Goal: Register for event/course

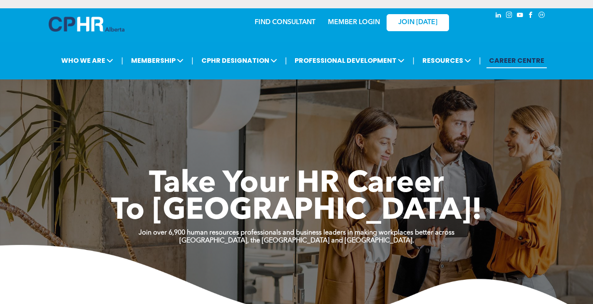
click at [356, 18] on div "MEMBER LOGIN" at bounding box center [354, 19] width 54 height 15
click at [358, 23] on link "MEMBER LOGIN" at bounding box center [354, 22] width 52 height 7
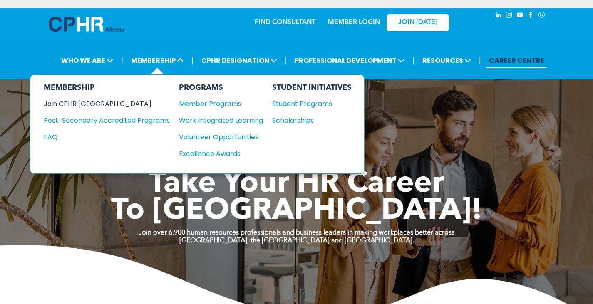
click at [82, 103] on div "Join CPHR [GEOGRAPHIC_DATA]" at bounding box center [101, 104] width 114 height 10
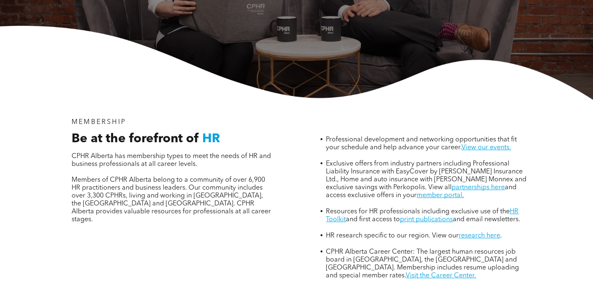
scroll to position [208, 0]
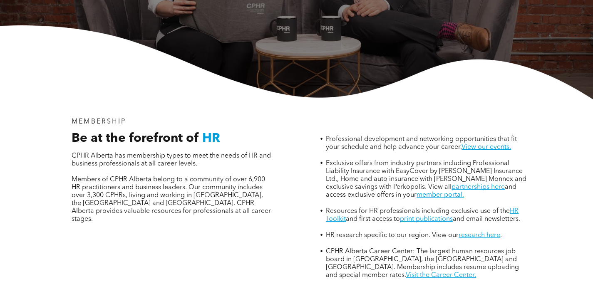
click at [408, 161] on li "Exclusive offers from industry partners including Professional Liability Insura…" at bounding box center [427, 183] width 202 height 48
click at [416, 192] on link "member portal." at bounding box center [439, 195] width 47 height 7
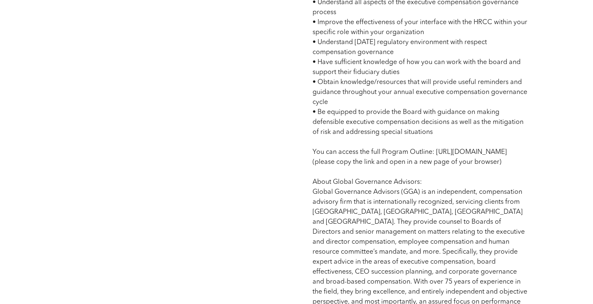
scroll to position [624, 0]
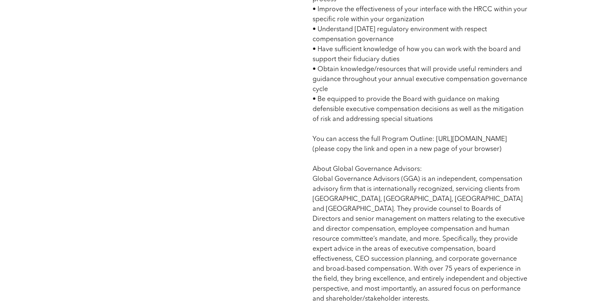
drag, startPoint x: 437, startPoint y: 170, endPoint x: 312, endPoint y: 152, distance: 126.9
click at [312, 152] on div "Program Agenda: 21 Hours • [DATE] 8:00 AM - 4:00 PM MT • [DATE] 8:00 AM - 4:00 …" at bounding box center [420, 36] width 228 height 550
copy span "[URL][DOMAIN_NAME]"
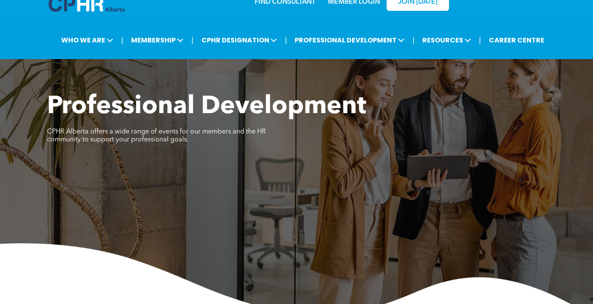
scroll to position [0, 0]
